Goal: Task Accomplishment & Management: Manage account settings

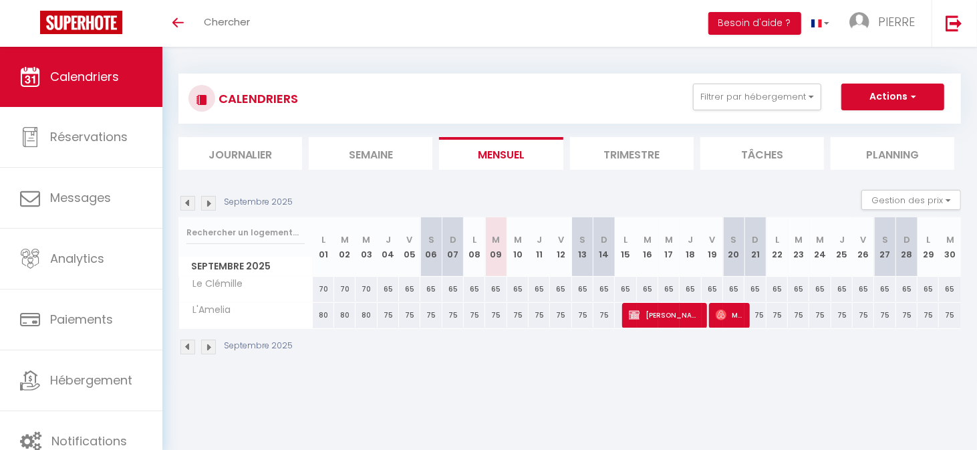
scroll to position [47, 0]
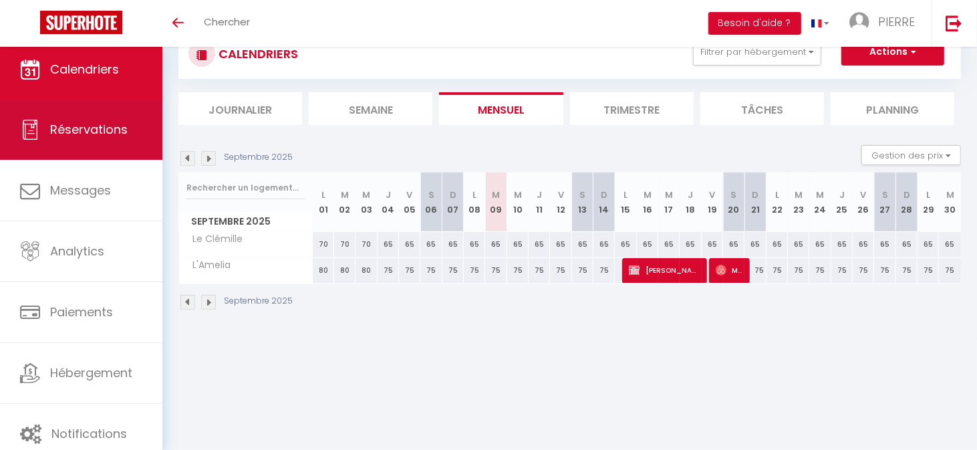
click at [96, 126] on span "Réservations" at bounding box center [89, 129] width 78 height 17
select select "not_cancelled"
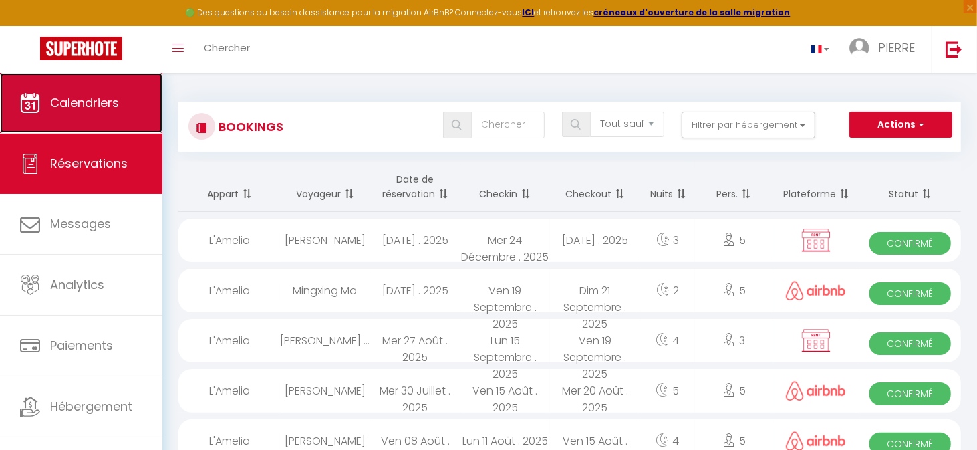
click at [99, 95] on span "Calendriers" at bounding box center [84, 102] width 69 height 17
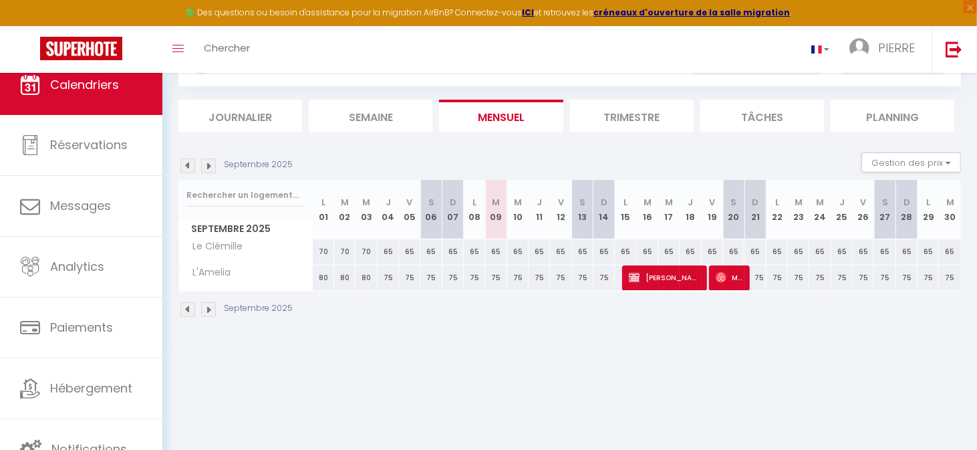
scroll to position [73, 0]
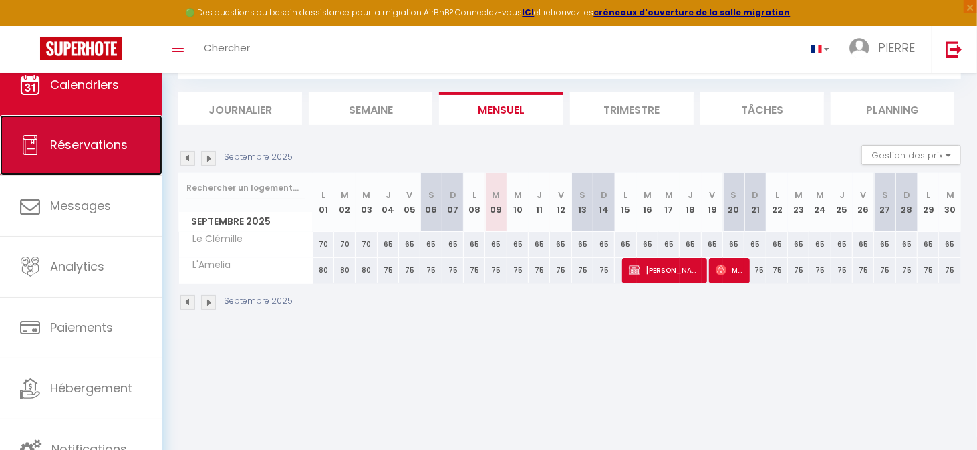
click at [118, 142] on span "Réservations" at bounding box center [89, 144] width 78 height 17
select select "not_cancelled"
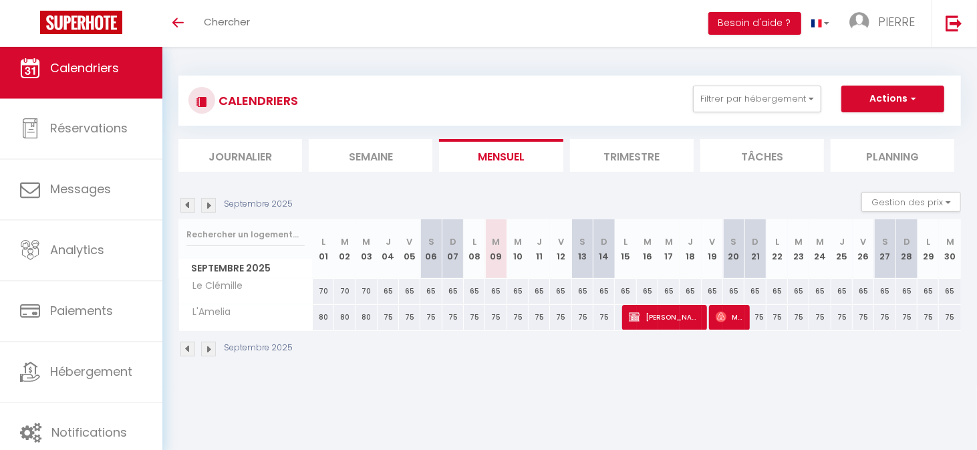
click at [631, 154] on li "Trimestre" at bounding box center [632, 155] width 124 height 33
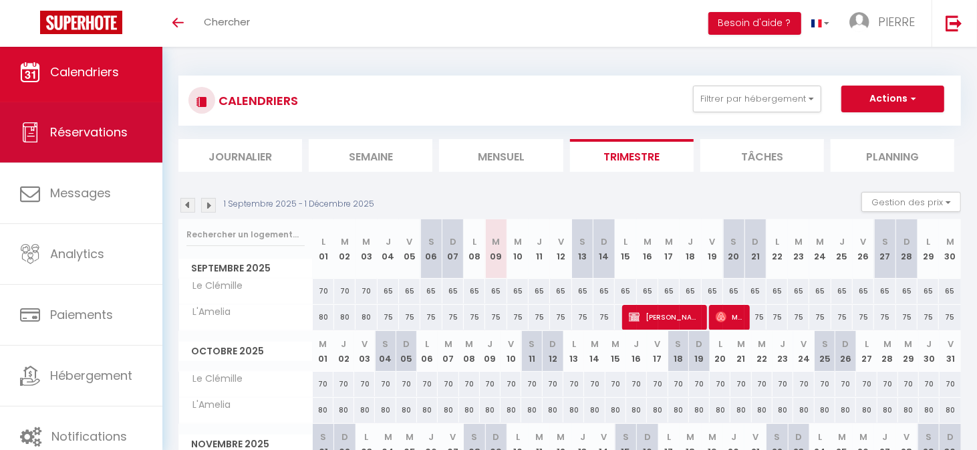
click at [80, 135] on span "Réservations" at bounding box center [89, 132] width 78 height 17
select select "not_cancelled"
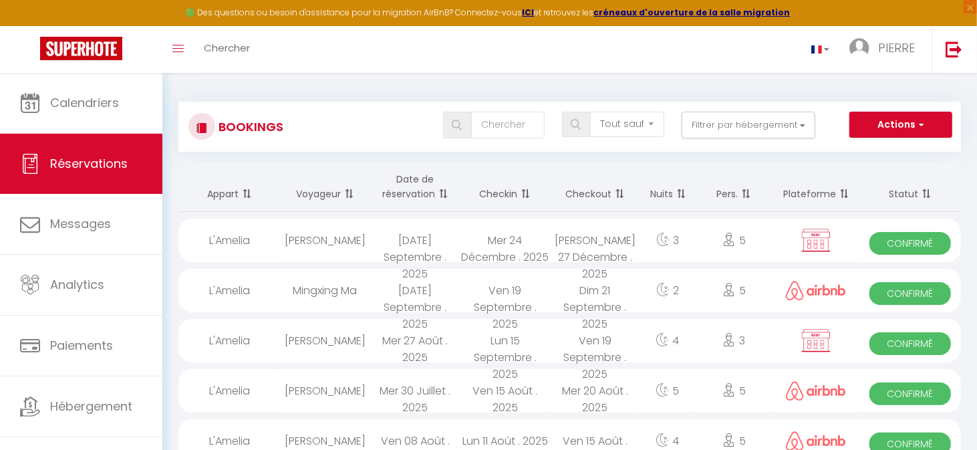
click at [614, 289] on div "Dim 21 Septembre . 2025" at bounding box center [595, 290] width 90 height 43
select select "OK"
select select "0"
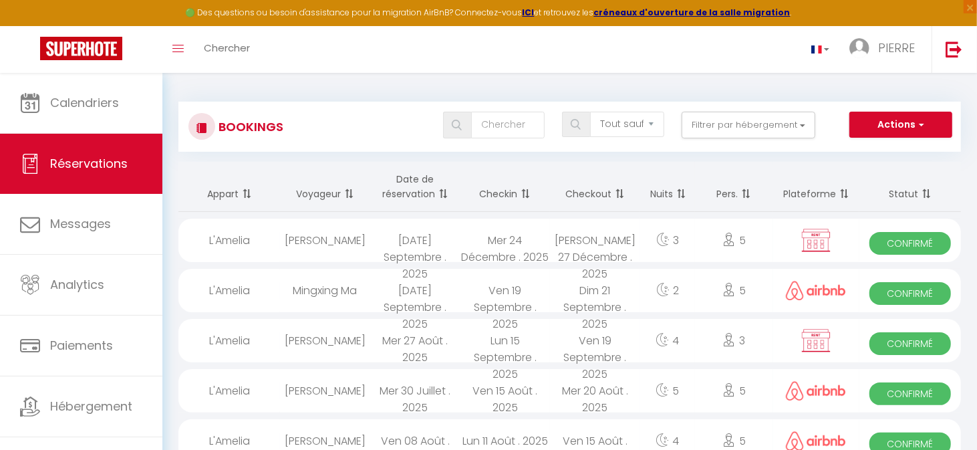
select select "1"
select select
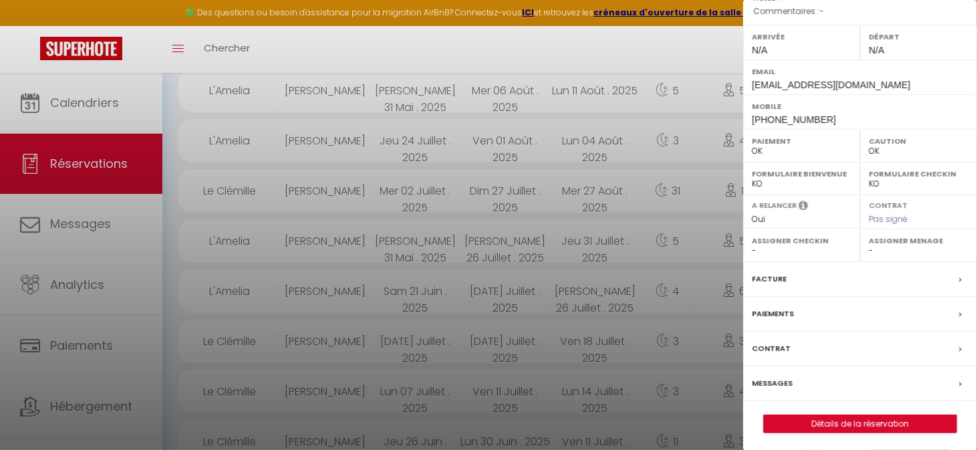
scroll to position [401, 0]
click at [825, 420] on link "Détails de la réservation" at bounding box center [860, 423] width 193 height 17
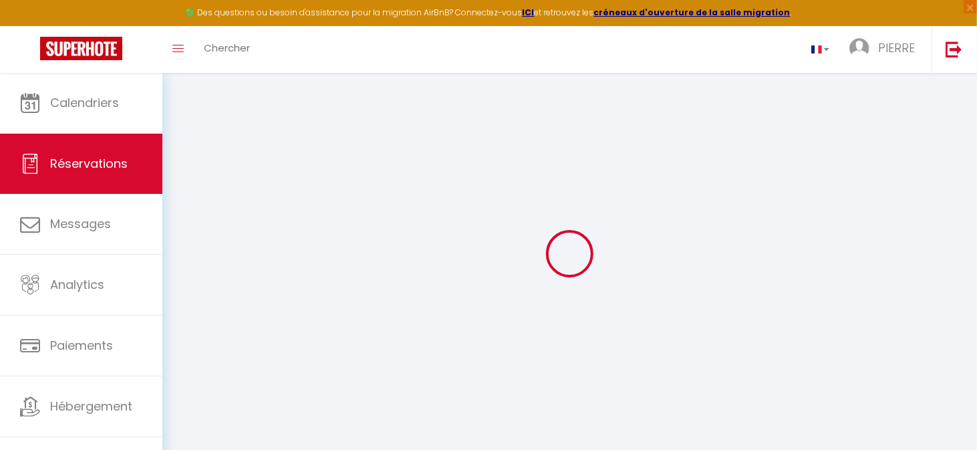
select select
checkbox input "false"
select select
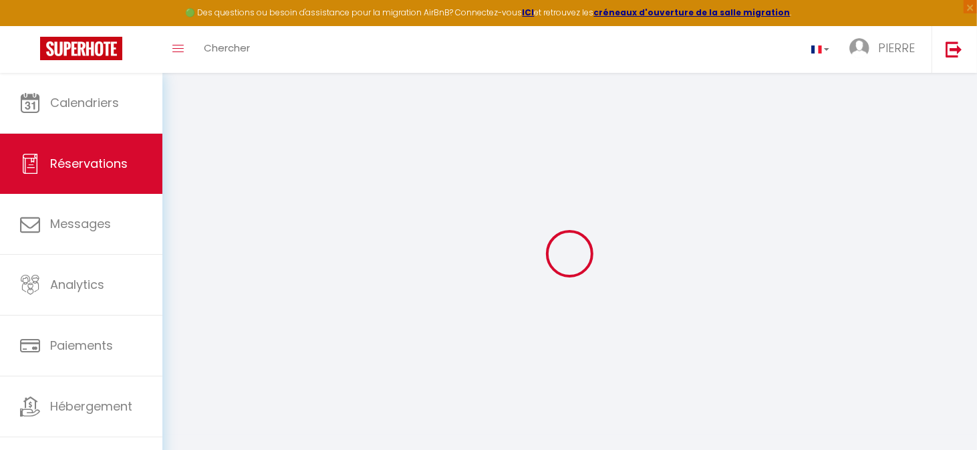
select select
checkbox input "false"
select select
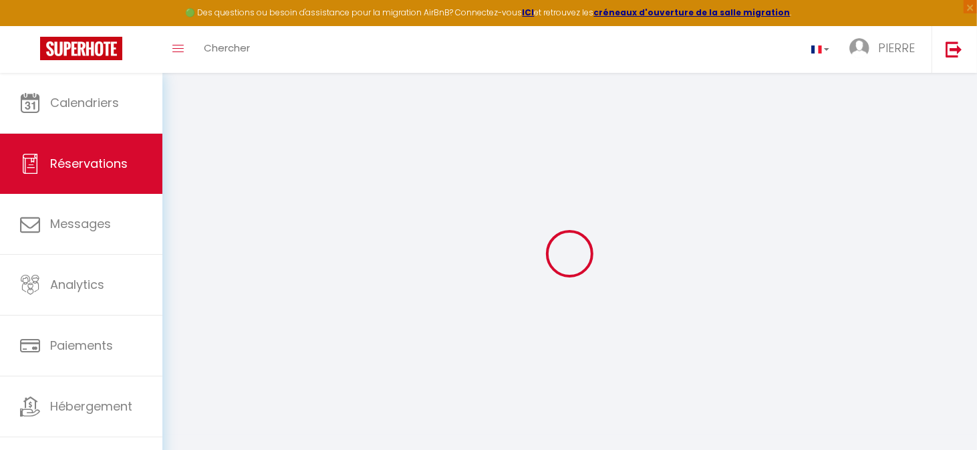
select select
checkbox input "false"
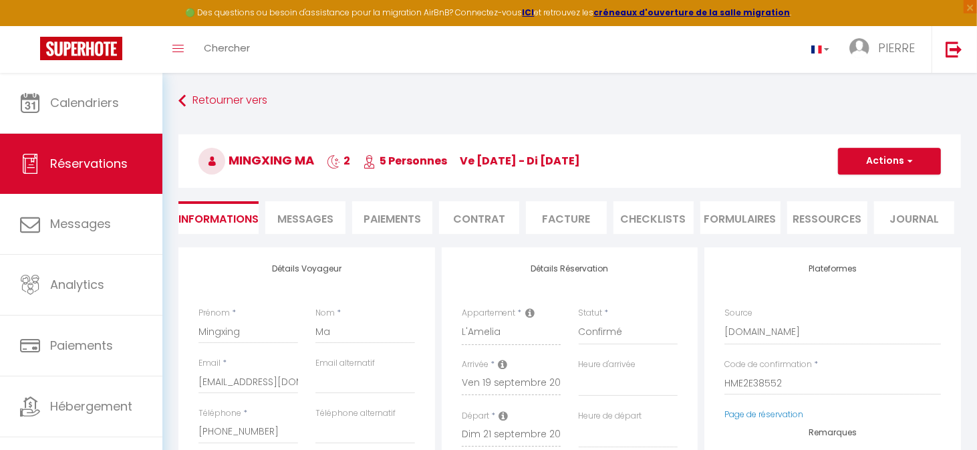
select select
type input "80"
type input "3.56"
select select
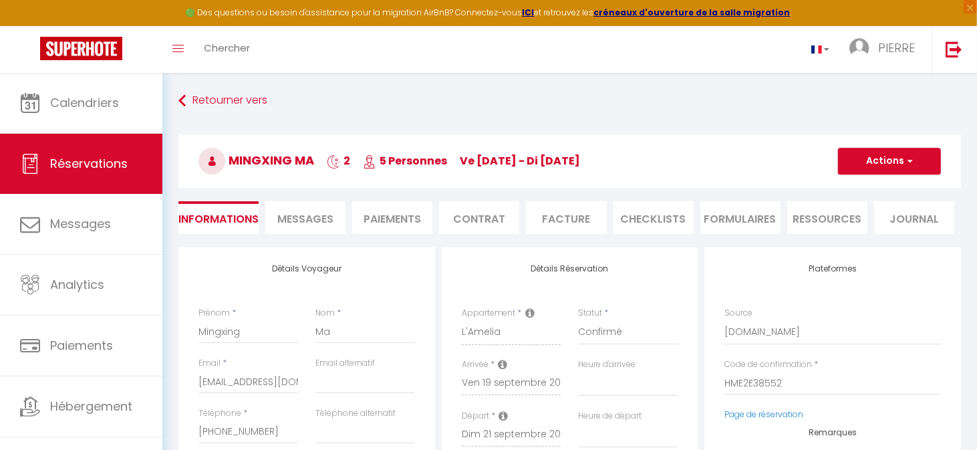
checkbox input "false"
select select
checkbox input "false"
select select
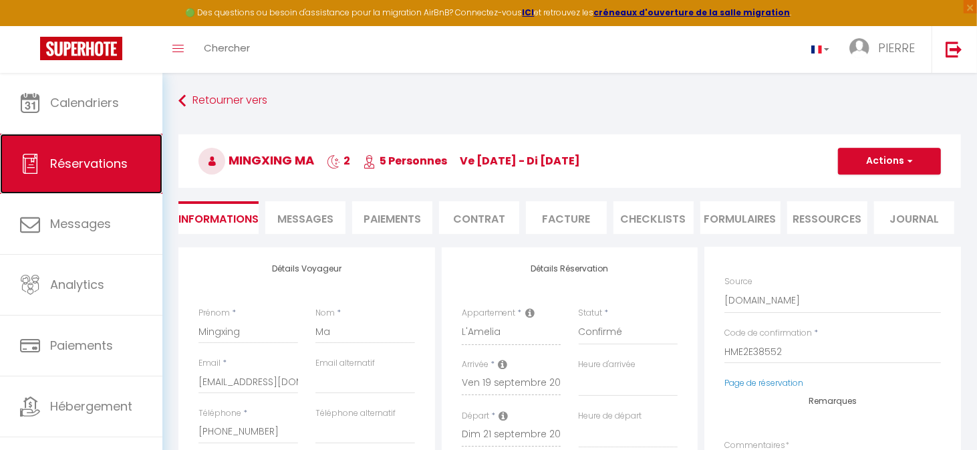
click at [76, 166] on span "Réservations" at bounding box center [89, 163] width 78 height 17
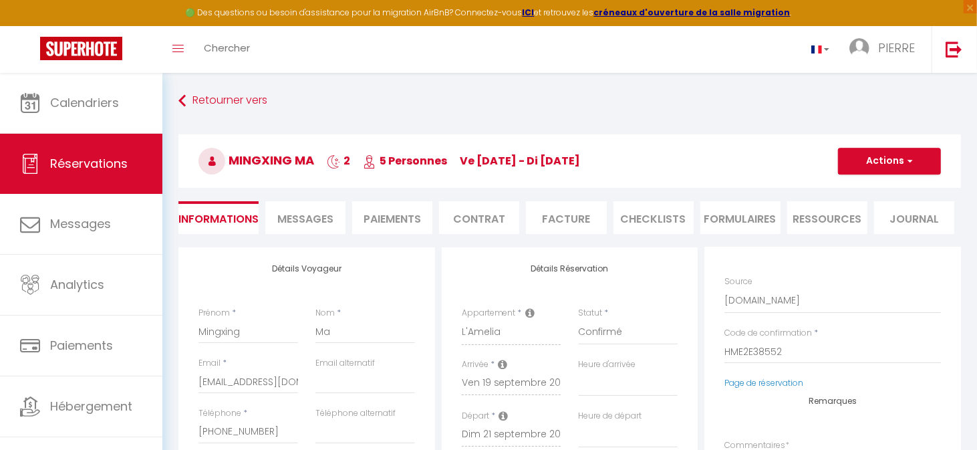
select select "not_cancelled"
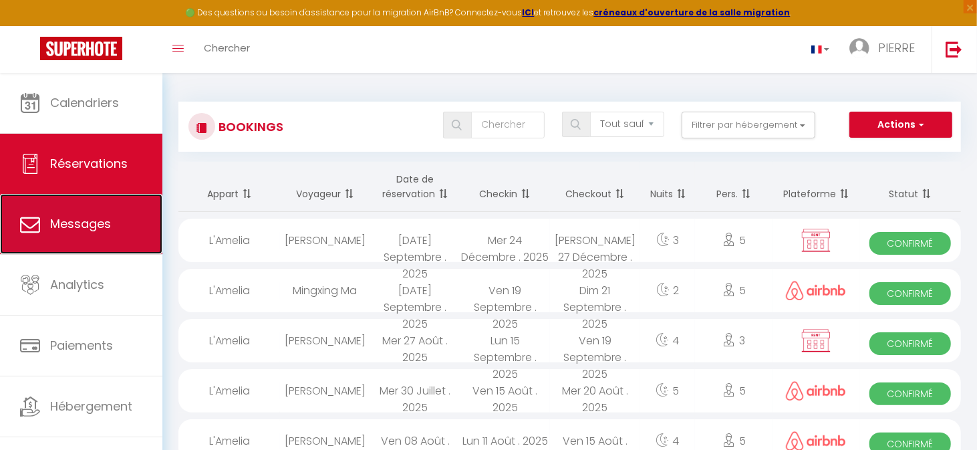
click at [88, 219] on span "Messages" at bounding box center [80, 223] width 61 height 17
select select "message"
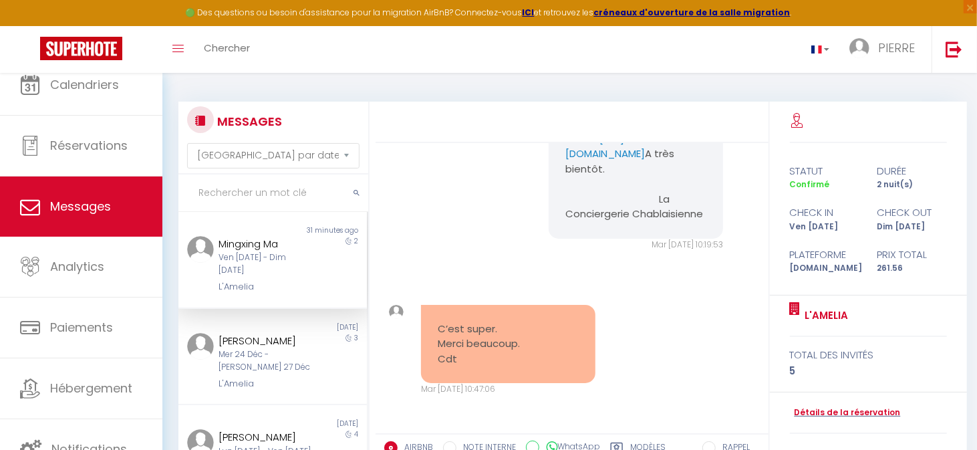
scroll to position [561, 0]
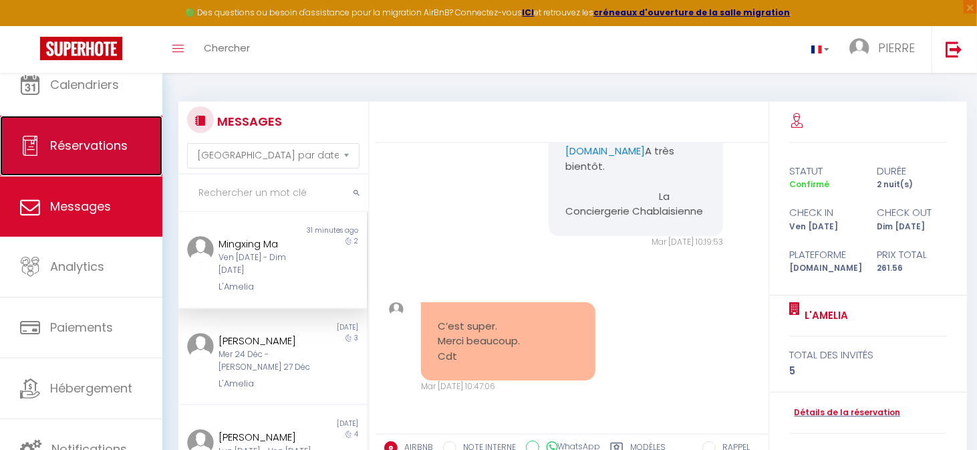
click at [107, 146] on span "Réservations" at bounding box center [89, 145] width 78 height 17
select select "not_cancelled"
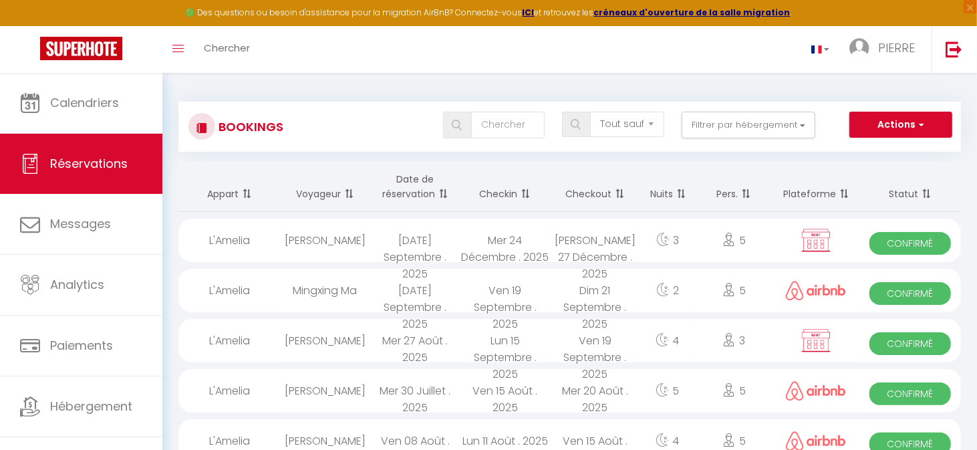
click at [673, 239] on div "3" at bounding box center [667, 240] width 55 height 43
select select "OK"
select select "KO"
select select "0"
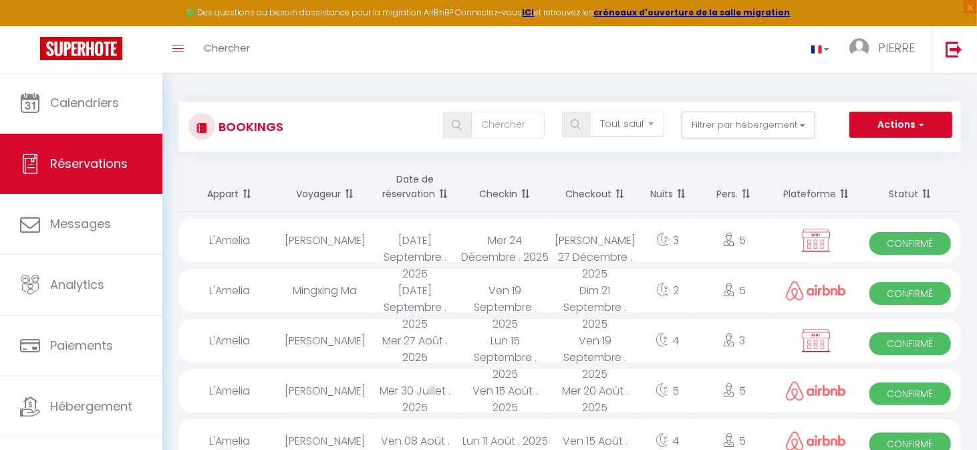
select select "1"
select select
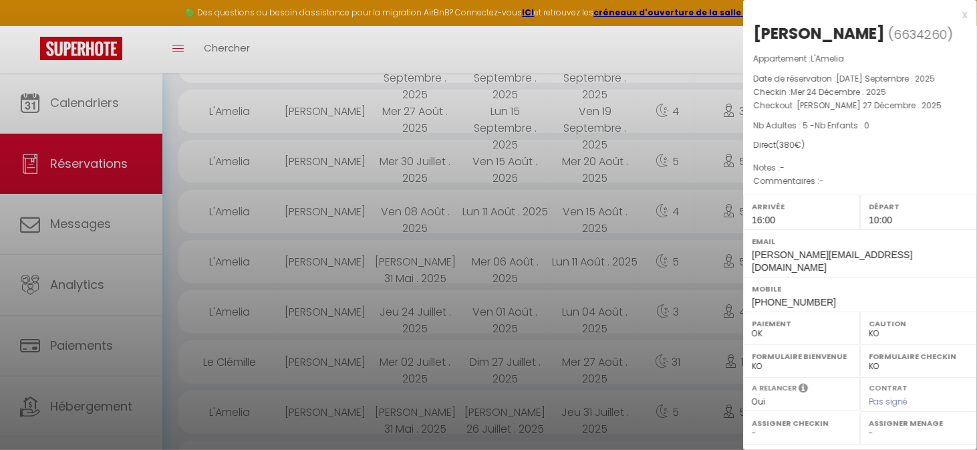
scroll to position [201, 0]
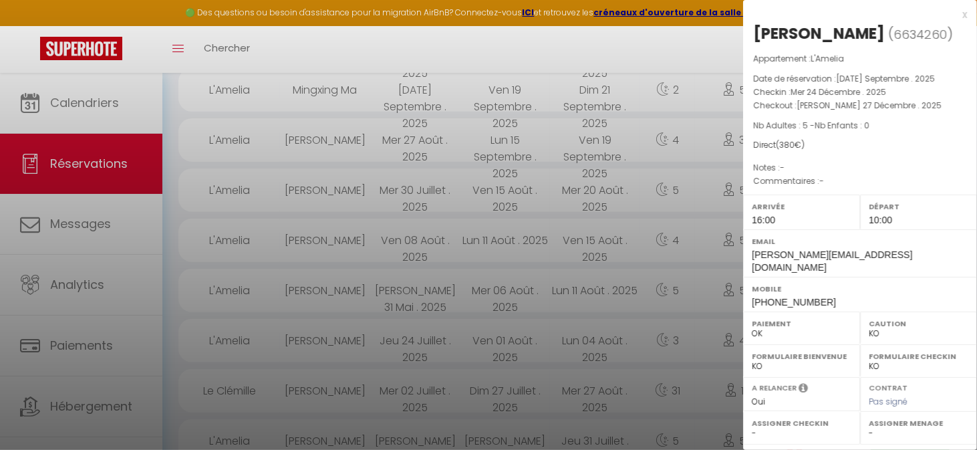
click at [79, 157] on div at bounding box center [488, 225] width 977 height 450
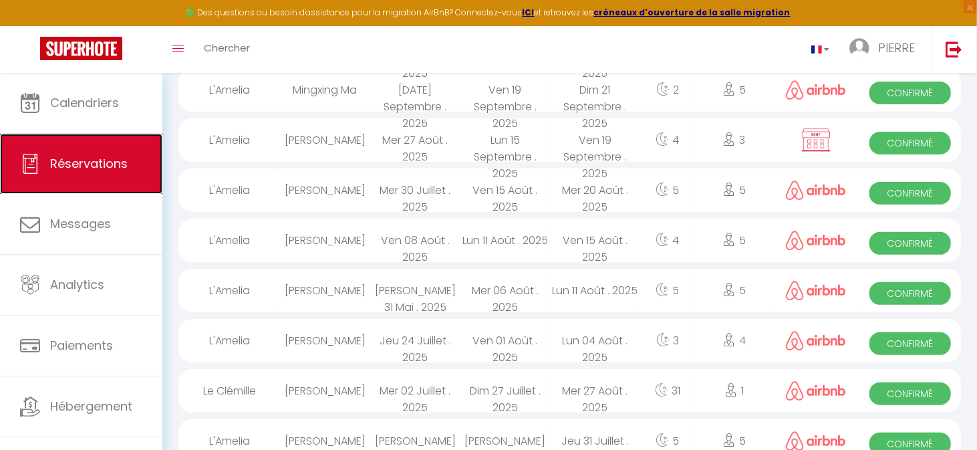
click at [80, 155] on span "Réservations" at bounding box center [89, 163] width 78 height 17
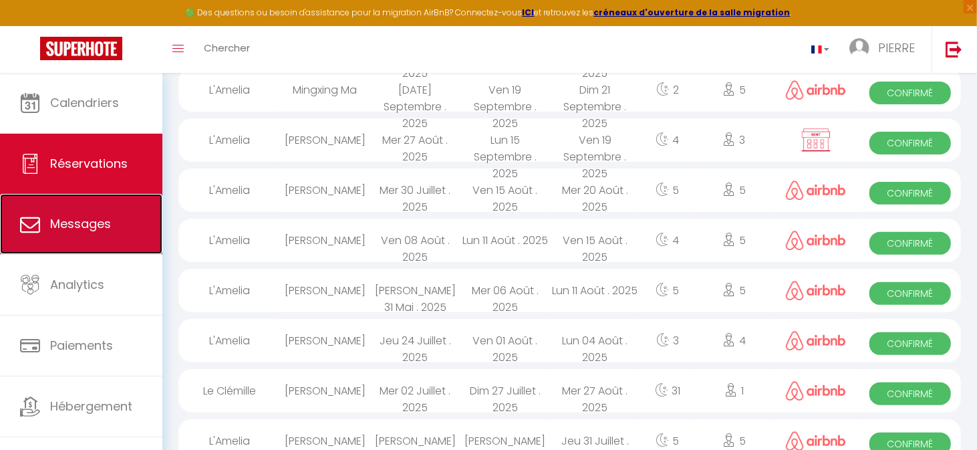
click at [113, 213] on link "Messages" at bounding box center [81, 224] width 162 height 60
select select "message"
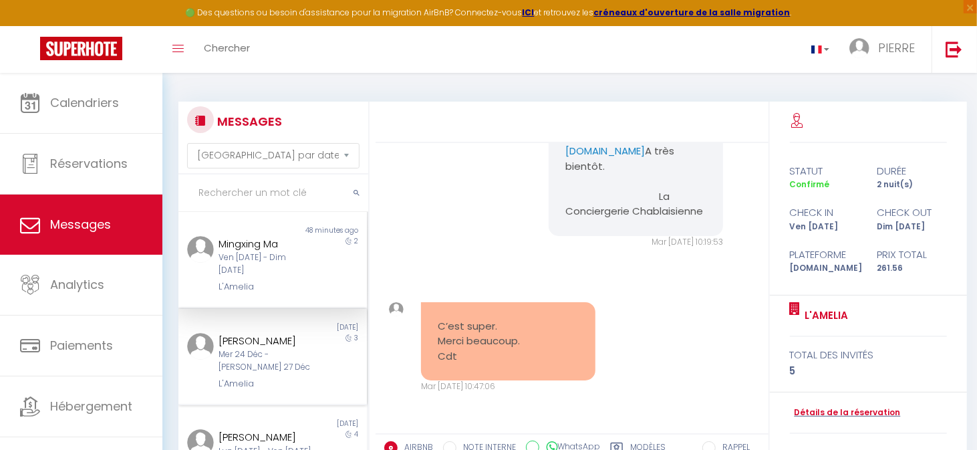
click at [265, 349] on div "[PERSON_NAME]" at bounding box center [265, 341] width 92 height 16
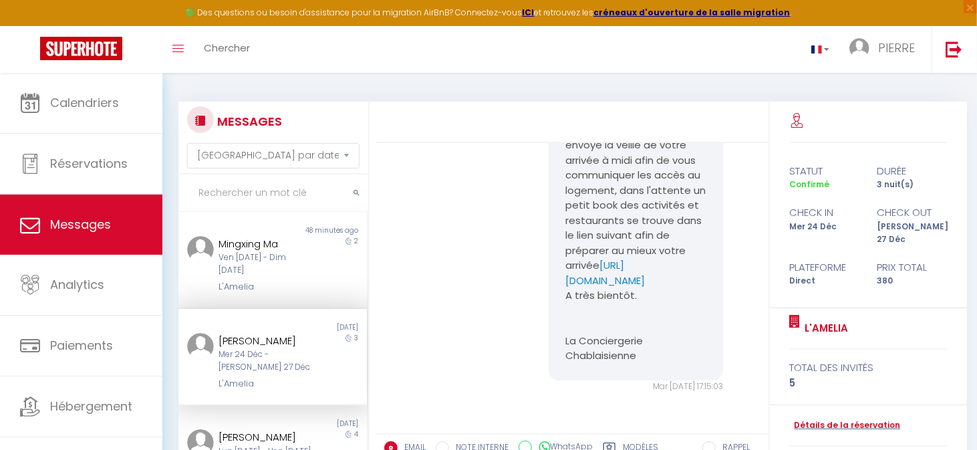
click at [265, 349] on div "[PERSON_NAME]" at bounding box center [265, 341] width 92 height 16
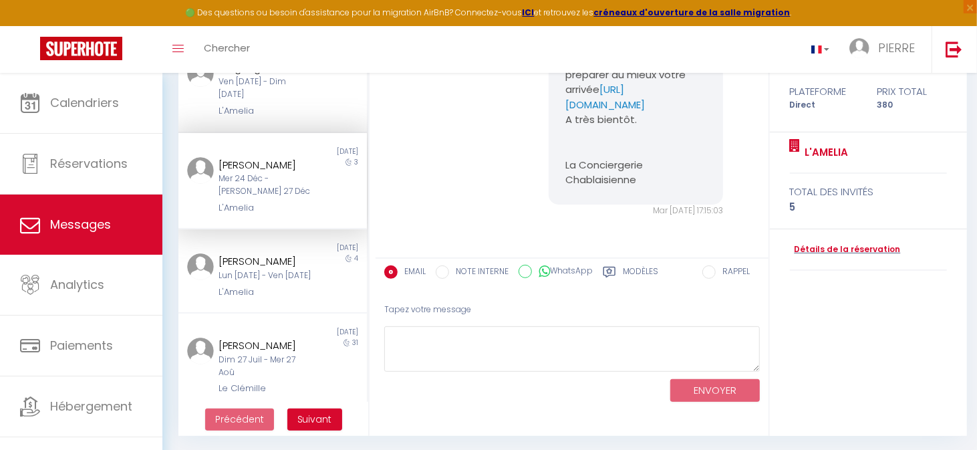
scroll to position [177, 0]
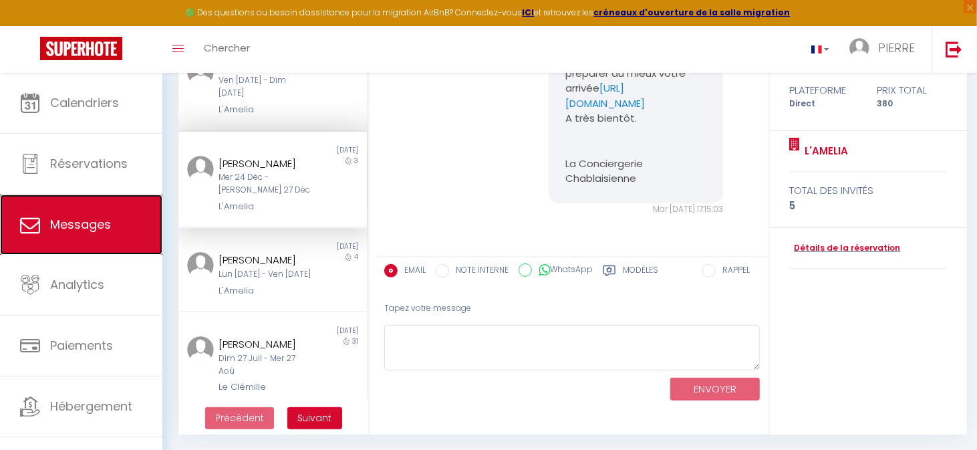
click at [105, 221] on span "Messages" at bounding box center [80, 224] width 61 height 17
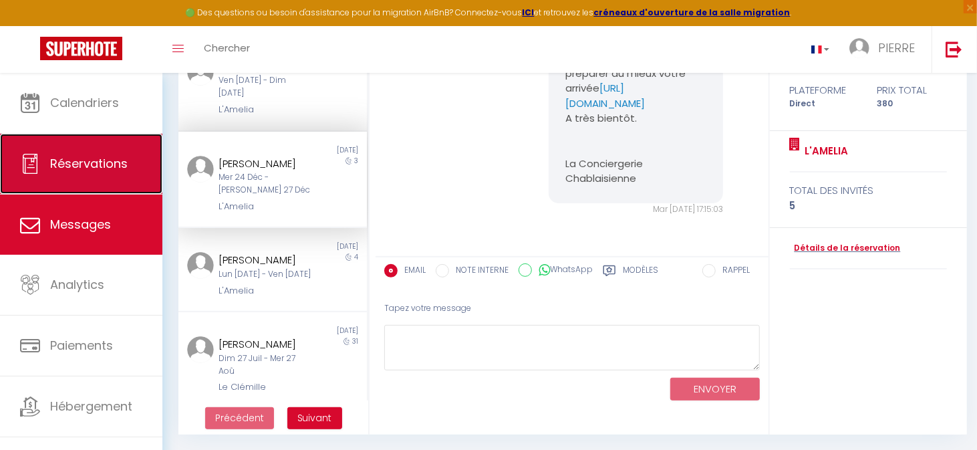
click at [61, 162] on span "Réservations" at bounding box center [89, 163] width 78 height 17
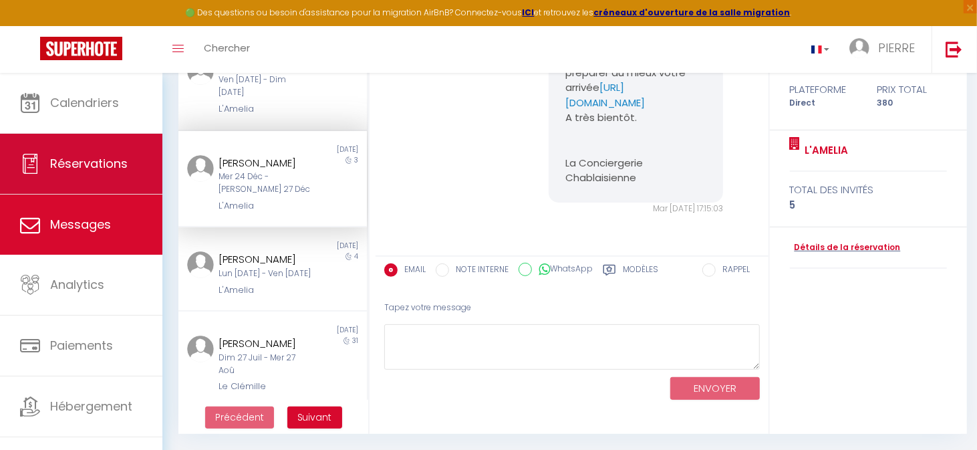
select select "not_cancelled"
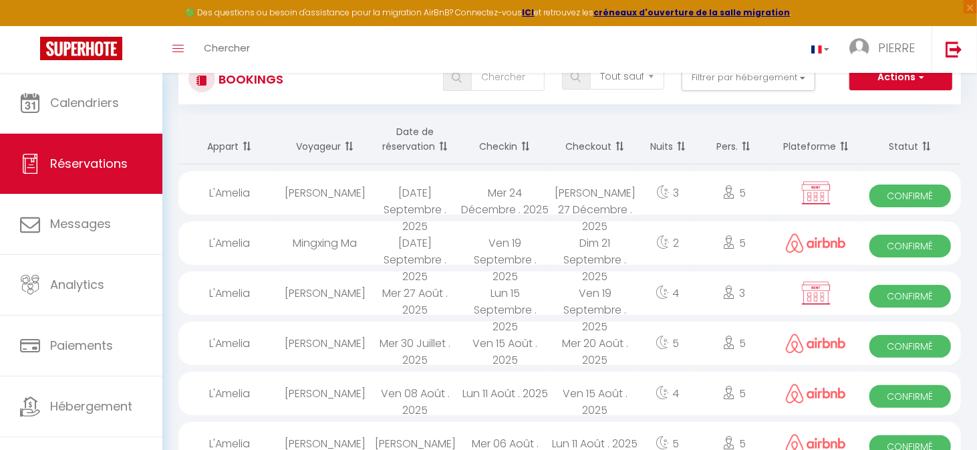
scroll to position [43, 0]
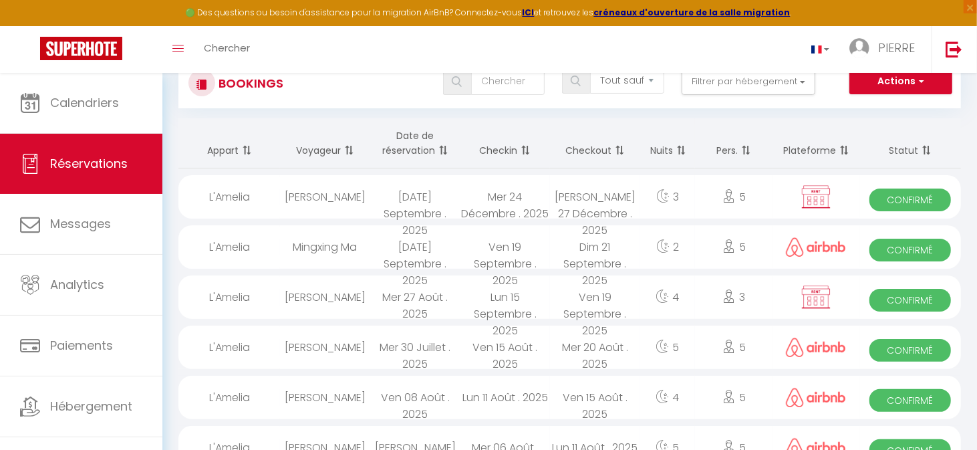
click at [726, 190] on icon at bounding box center [729, 195] width 13 height 13
select select "OK"
select select "KO"
select select "0"
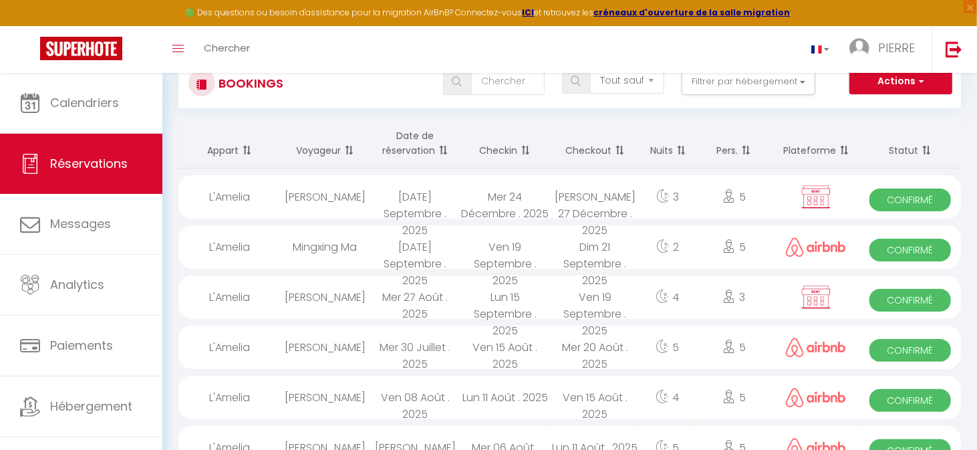
select select "1"
select select
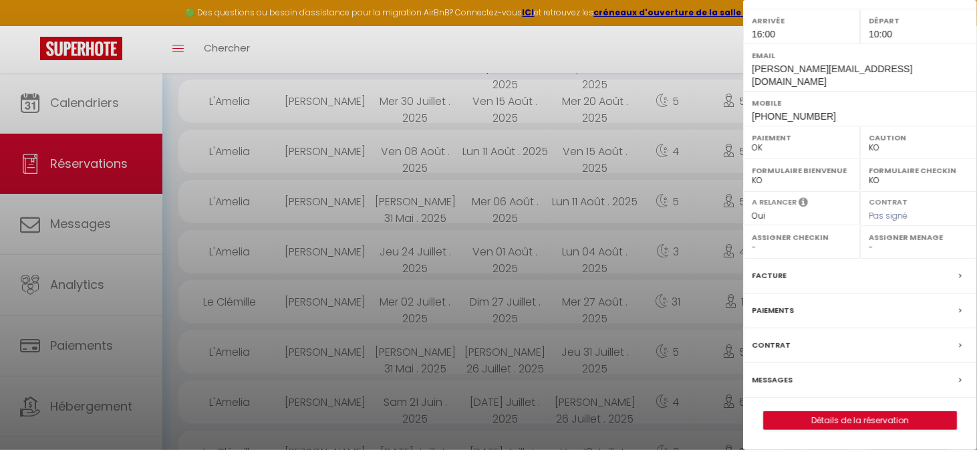
scroll to position [311, 0]
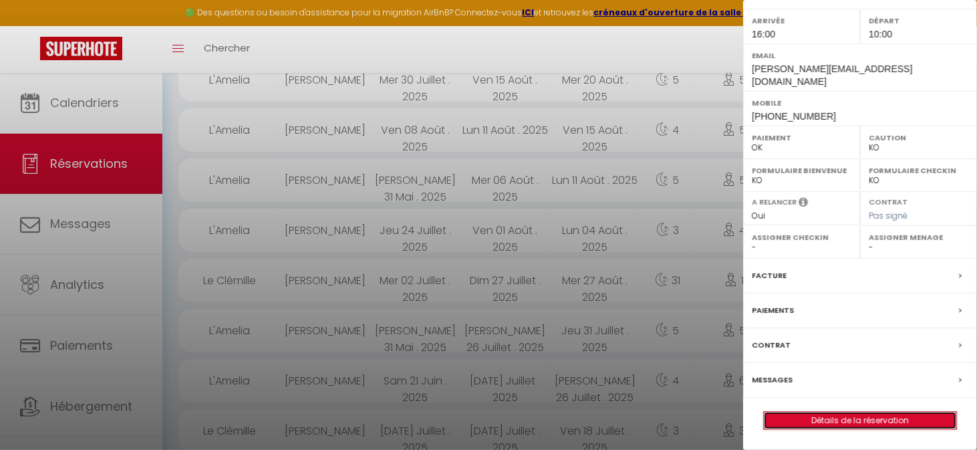
click at [880, 421] on link "Détails de la réservation" at bounding box center [860, 420] width 193 height 17
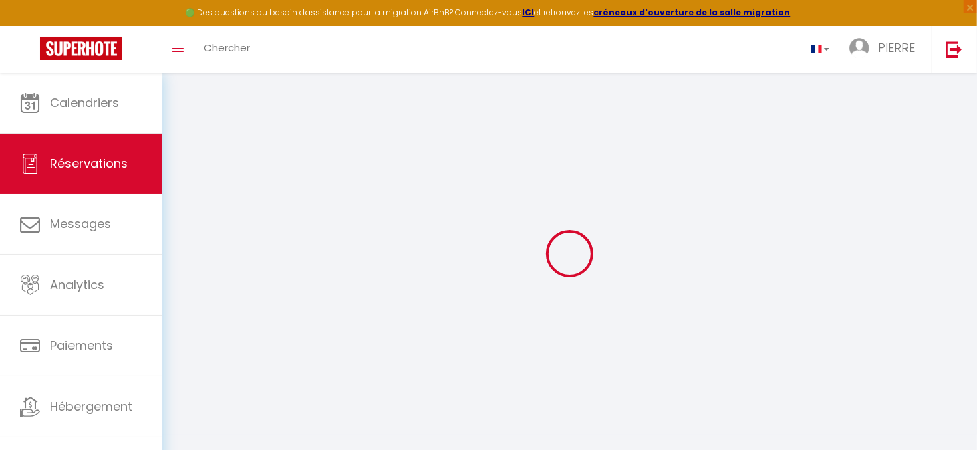
select select
checkbox input "false"
select select
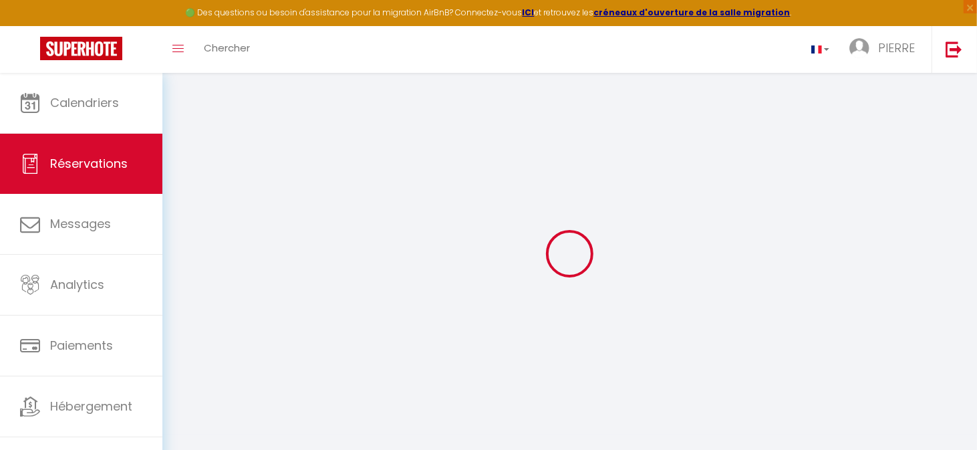
checkbox input "false"
select select
checkbox input "false"
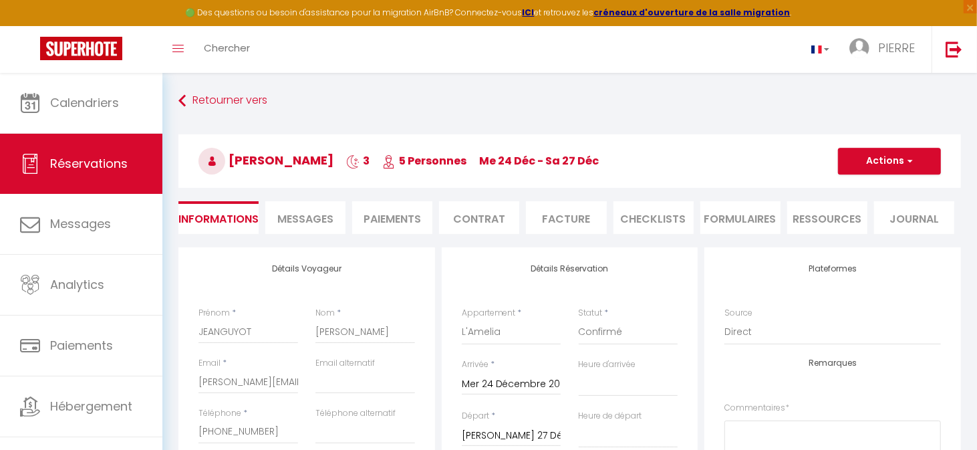
select select
checkbox input "false"
select select "16:00"
select select "10:00"
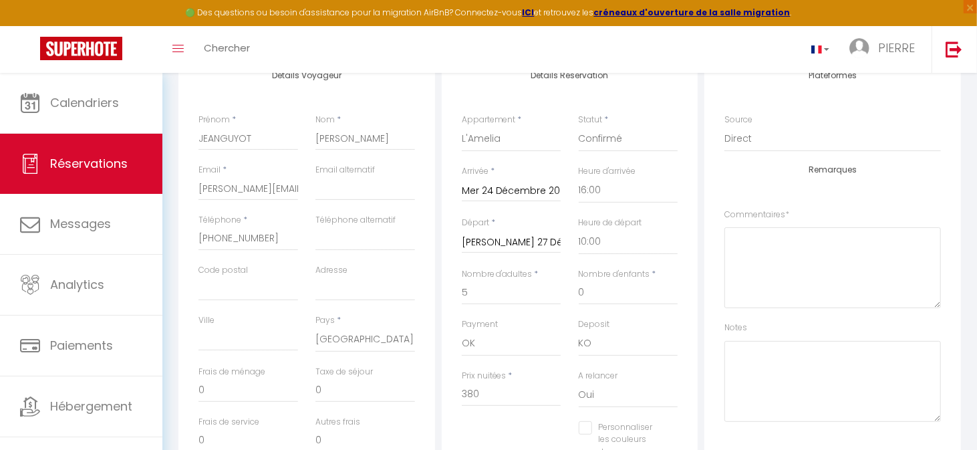
scroll to position [167, 0]
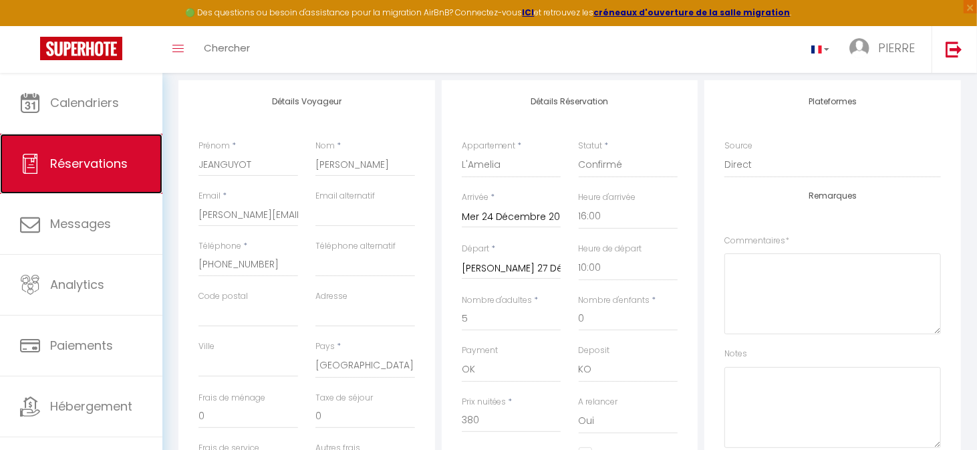
click at [72, 167] on span "Réservations" at bounding box center [89, 163] width 78 height 17
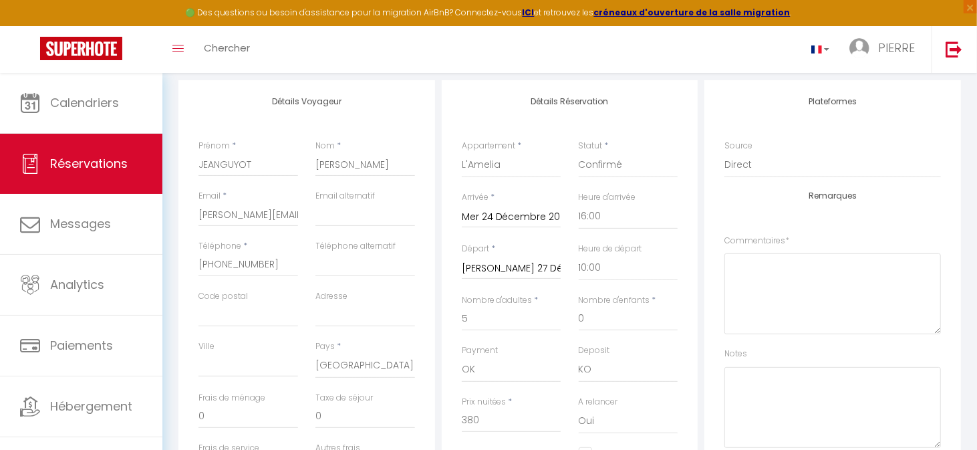
select select "not_cancelled"
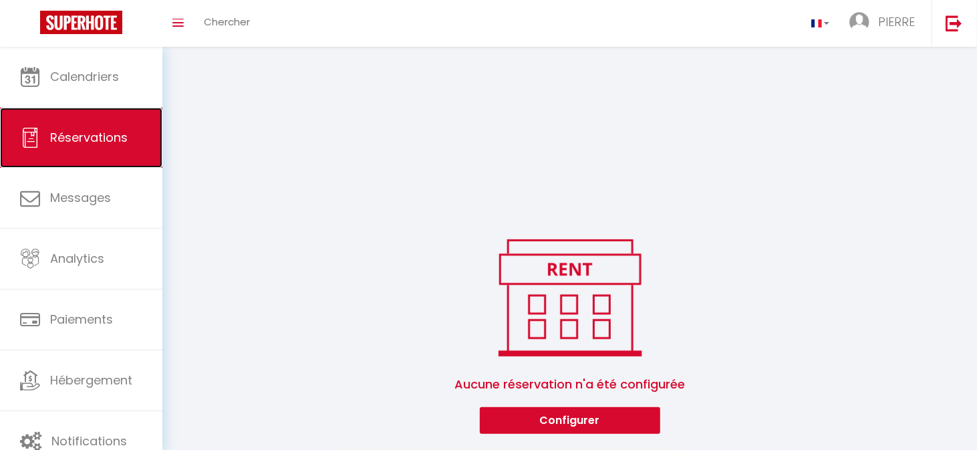
click at [71, 146] on span "Réservations" at bounding box center [89, 137] width 78 height 17
